Goal: Navigation & Orientation: Understand site structure

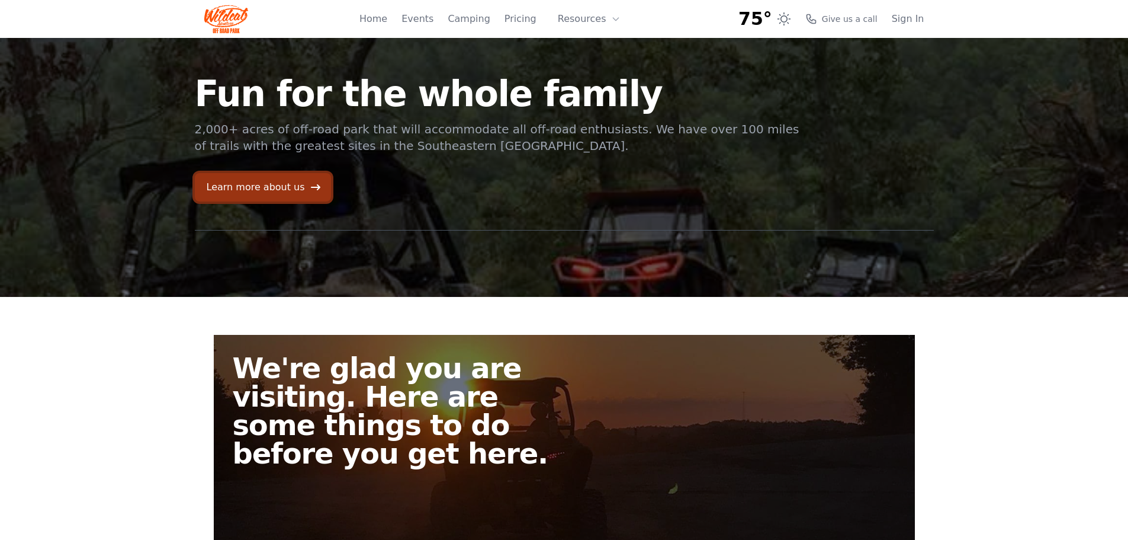
click at [265, 182] on link "Learn more about us" at bounding box center [263, 187] width 136 height 28
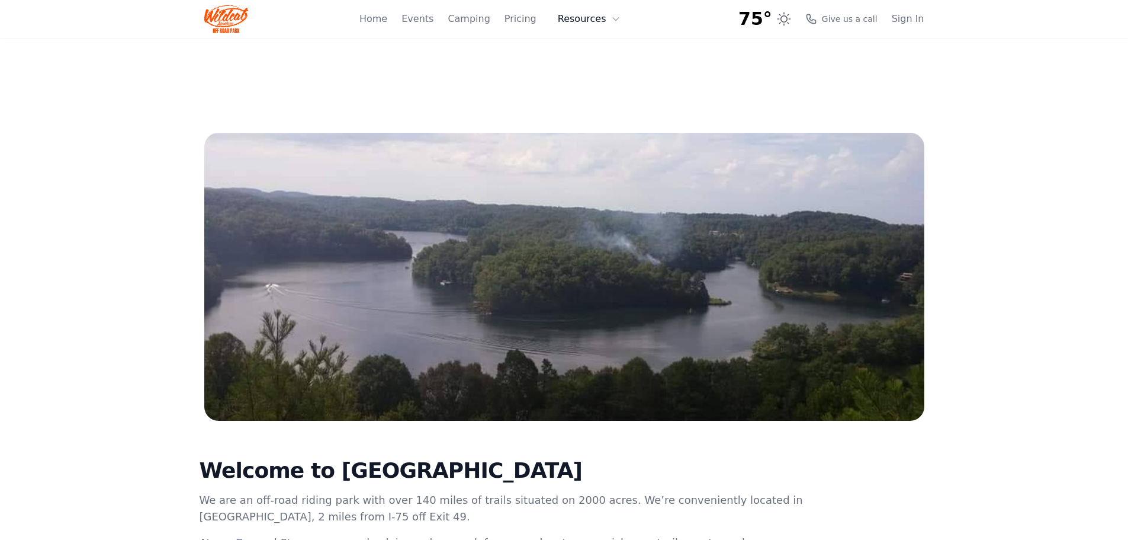
click at [590, 17] on button "Resources" at bounding box center [589, 19] width 77 height 24
click at [605, 65] on link "FAQ" at bounding box center [608, 69] width 114 height 21
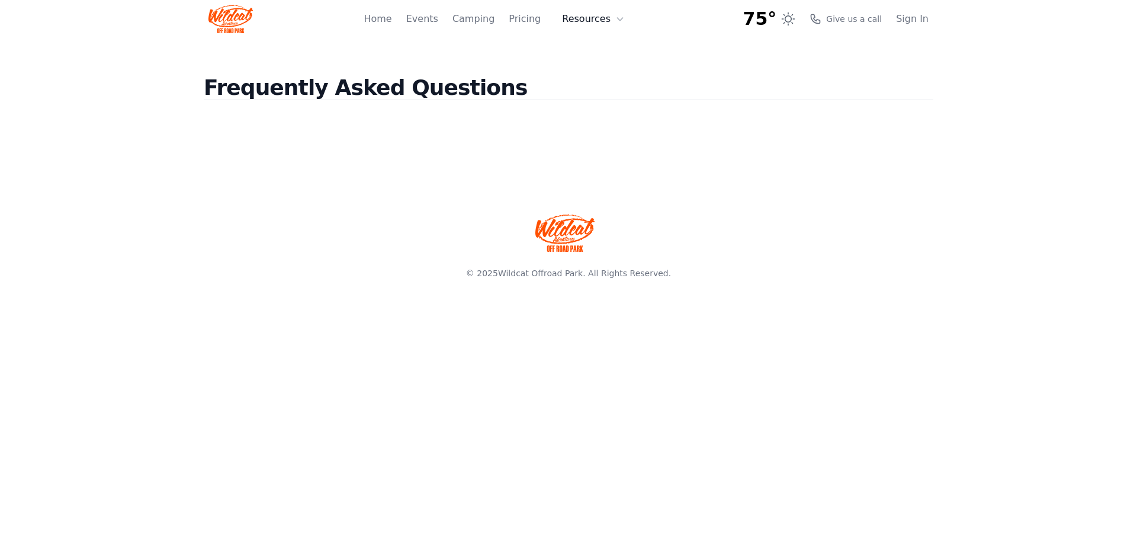
click at [608, 17] on button "Resources" at bounding box center [593, 19] width 77 height 24
click at [603, 46] on link "About" at bounding box center [612, 48] width 114 height 21
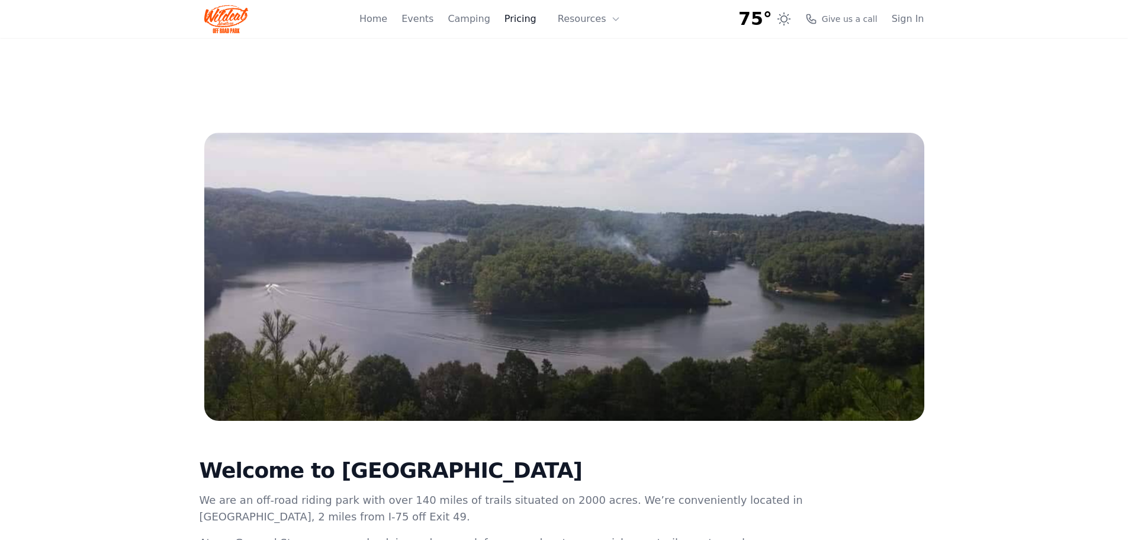
click at [521, 21] on link "Pricing" at bounding box center [521, 19] width 32 height 14
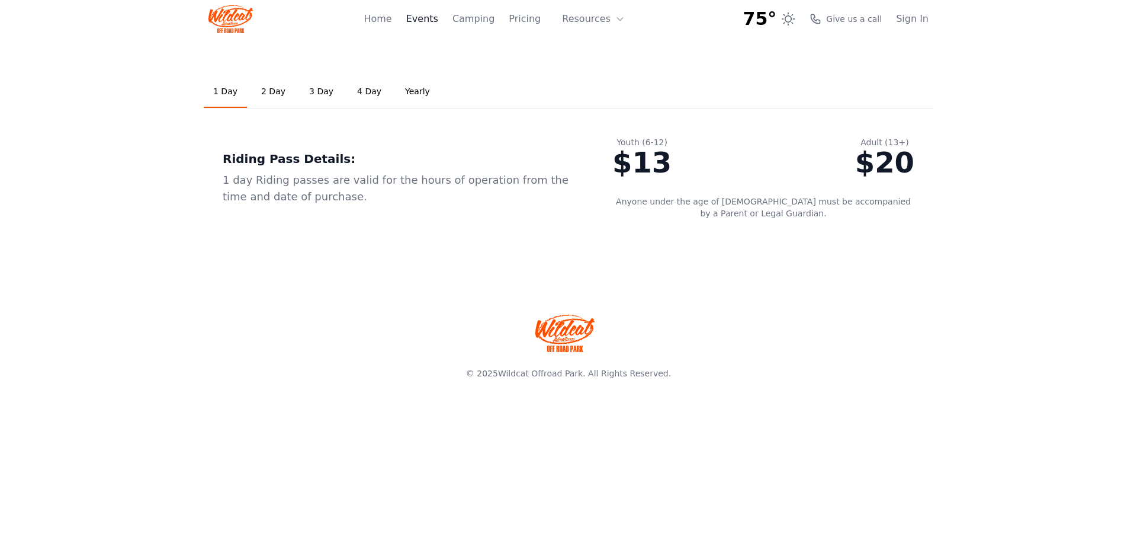
click at [436, 20] on link "Events" at bounding box center [422, 19] width 32 height 14
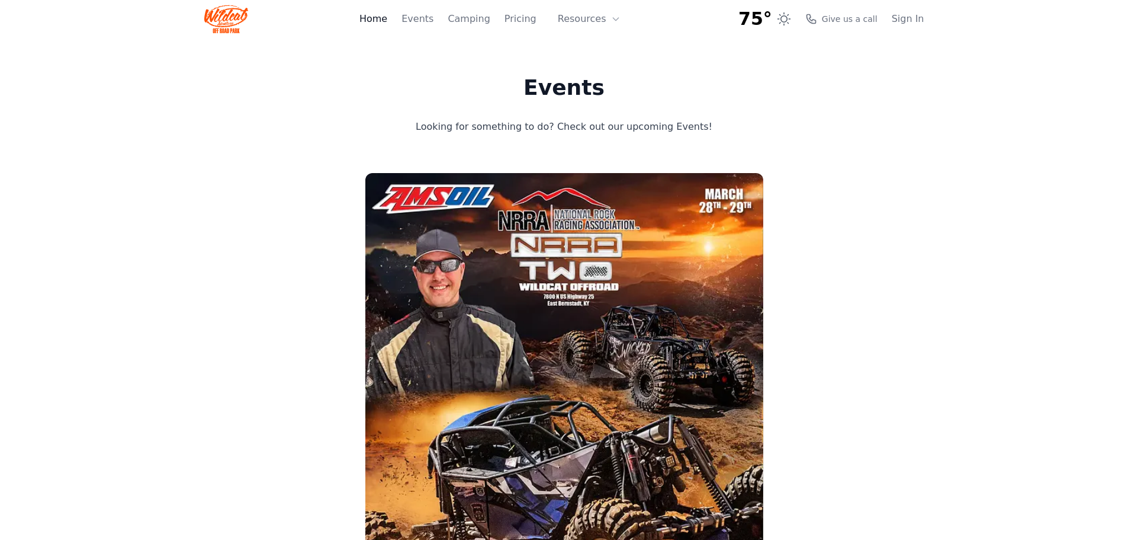
click at [387, 22] on link "Home" at bounding box center [374, 19] width 28 height 14
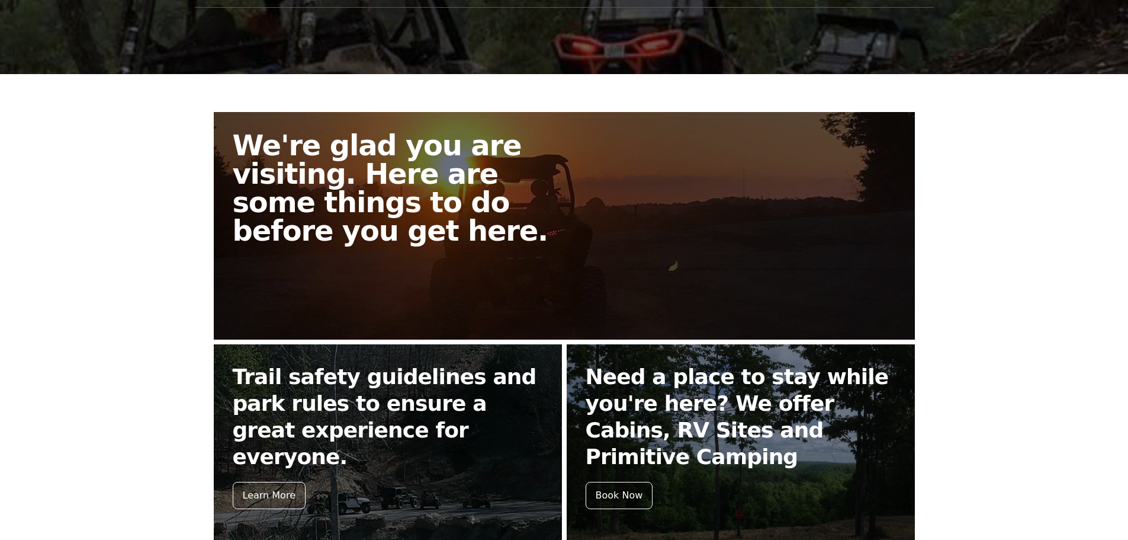
scroll to position [105, 0]
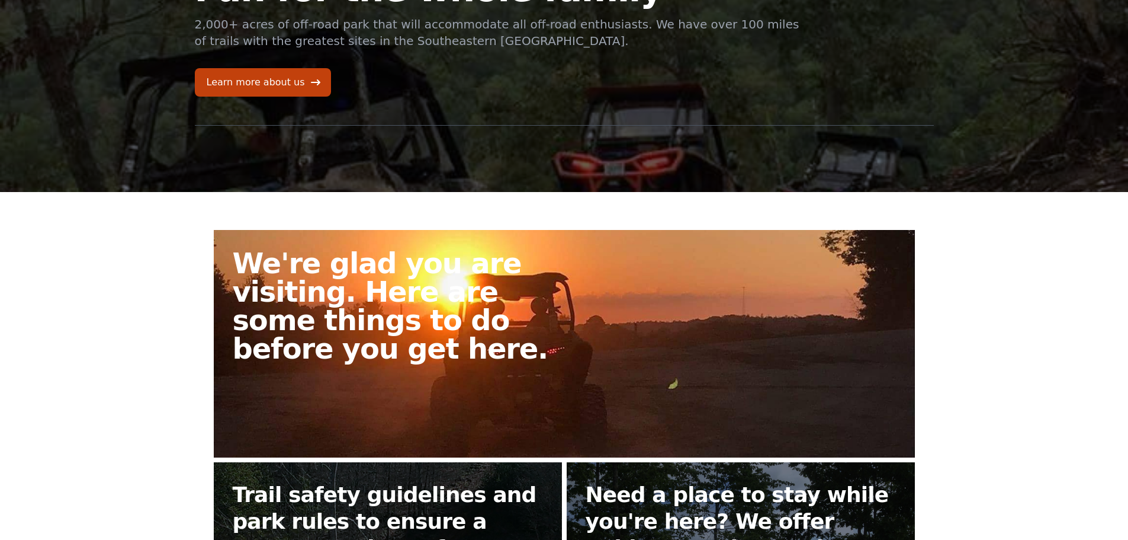
click at [309, 315] on h2 "We're glad you are visiting. Here are some things to do before you get here." at bounding box center [403, 306] width 341 height 114
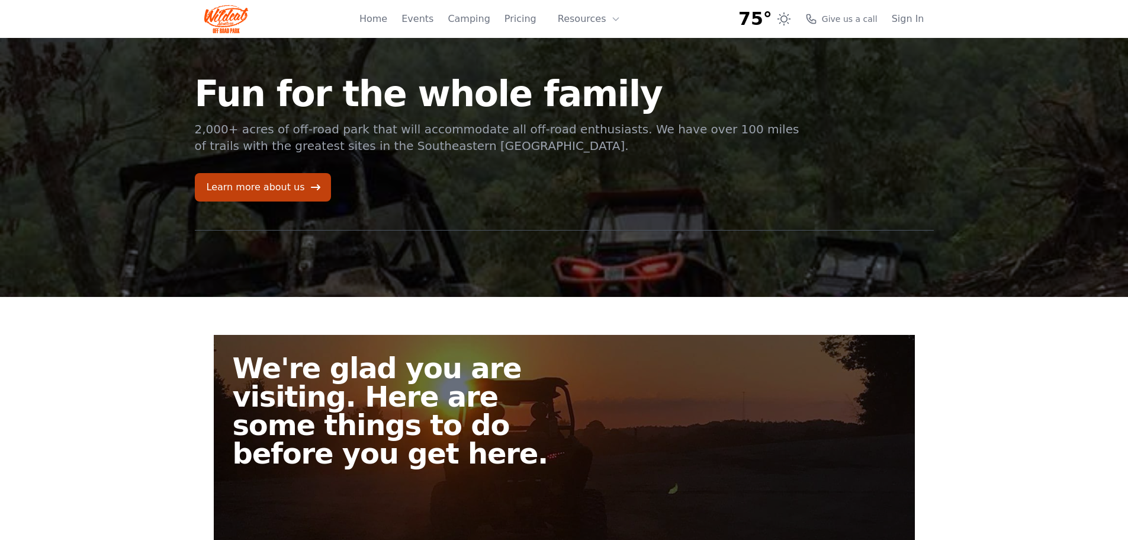
scroll to position [421, 0]
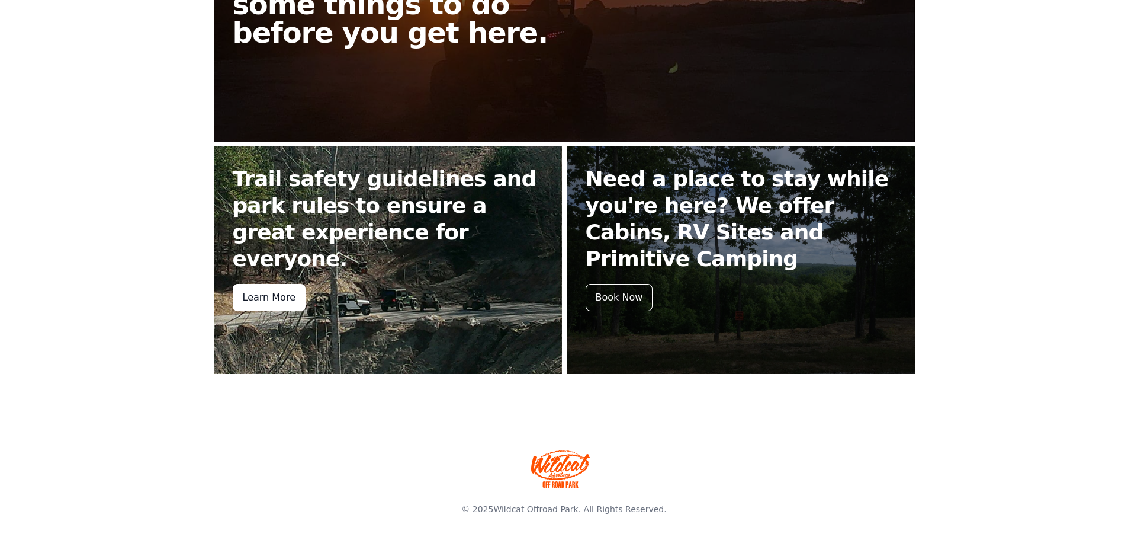
click at [294, 284] on div "Learn More" at bounding box center [269, 297] width 73 height 27
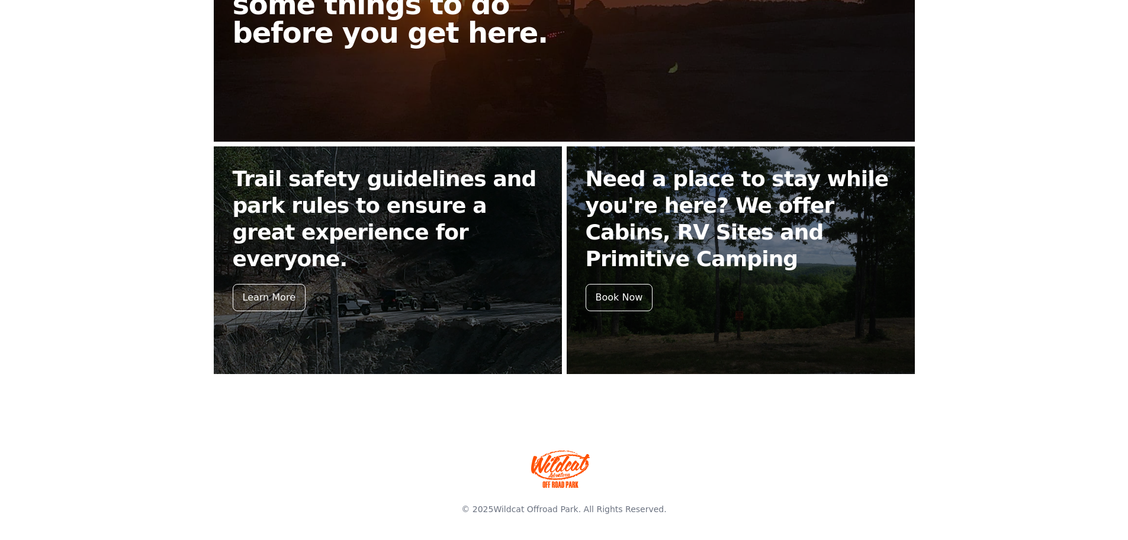
scroll to position [105, 0]
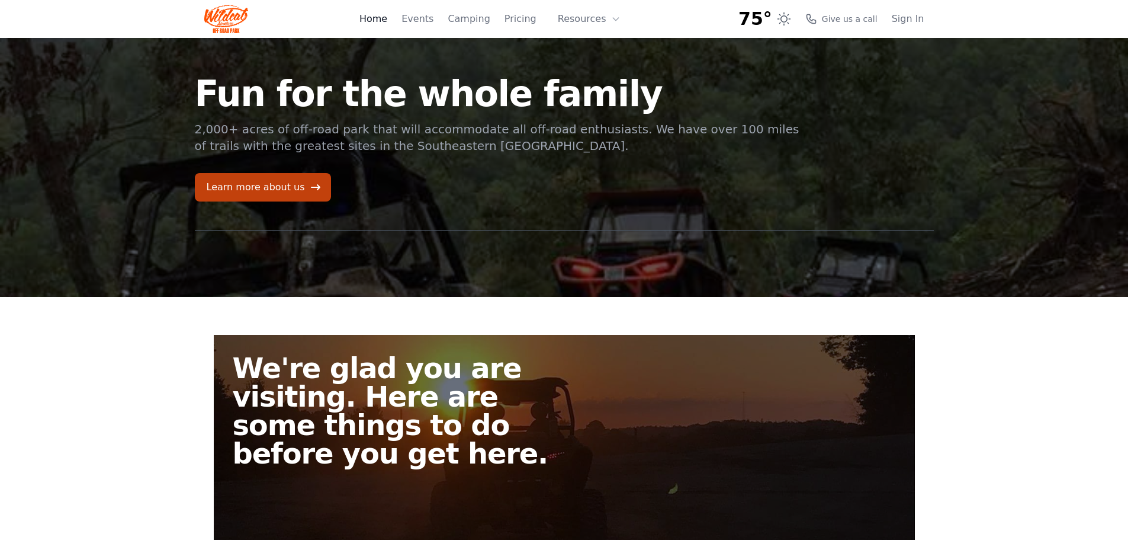
click at [377, 23] on link "Home" at bounding box center [374, 19] width 28 height 14
